Goal: Obtain resource: Download file/media

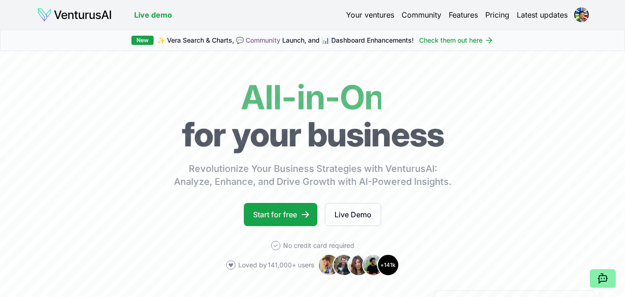
click at [364, 18] on link "Your ventures" at bounding box center [370, 14] width 48 height 11
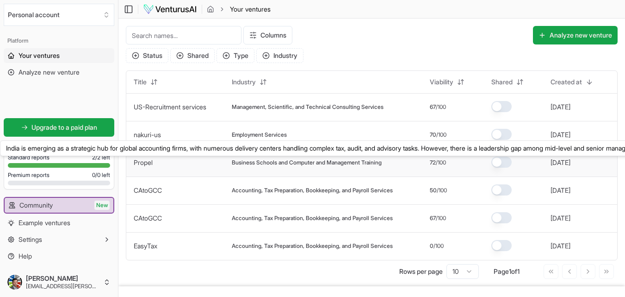
click at [143, 162] on link "Propel" at bounding box center [143, 162] width 19 height 8
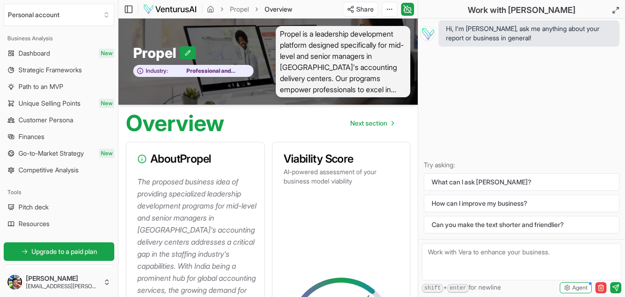
scroll to position [58, 0]
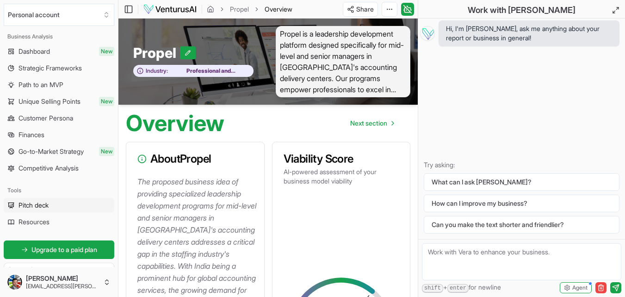
click at [44, 202] on span "Pitch deck" at bounding box center [34, 204] width 30 height 9
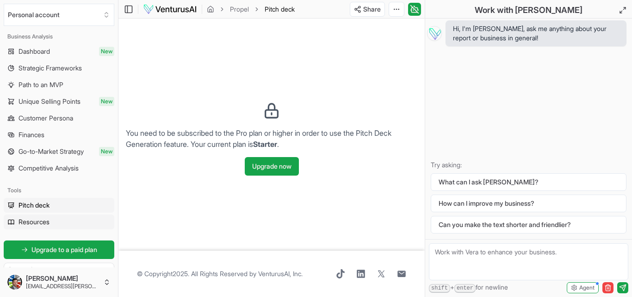
click at [44, 220] on span "Resources" at bounding box center [34, 221] width 31 height 9
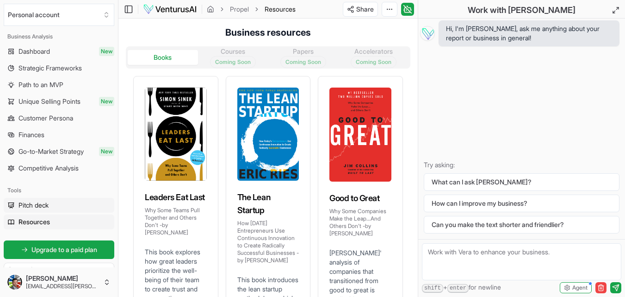
click at [43, 206] on span "Pitch deck" at bounding box center [34, 204] width 30 height 9
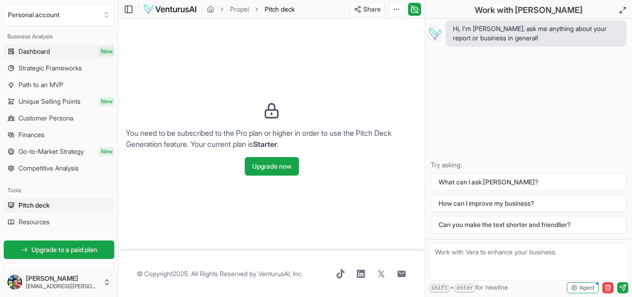
click at [48, 54] on span "Dashboard" at bounding box center [34, 51] width 31 height 9
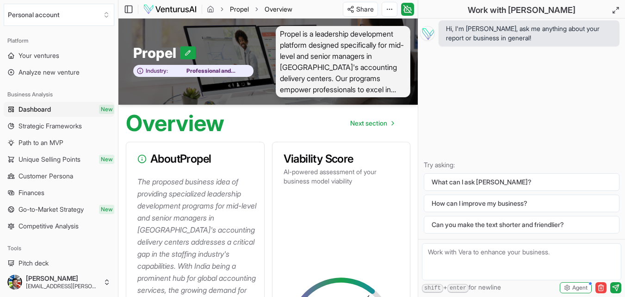
click at [237, 12] on link "Propel" at bounding box center [239, 9] width 19 height 9
click at [392, 7] on html "Personal account Platform Your ventures Analyze new venture Business Analysis D…" at bounding box center [312, 148] width 625 height 297
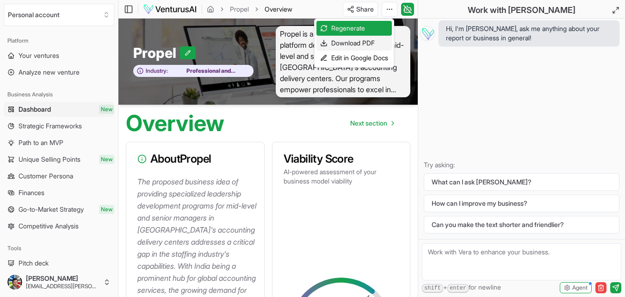
click at [372, 42] on div "Download PDF" at bounding box center [354, 43] width 75 height 15
